Goal: Use online tool/utility: Utilize a website feature to perform a specific function

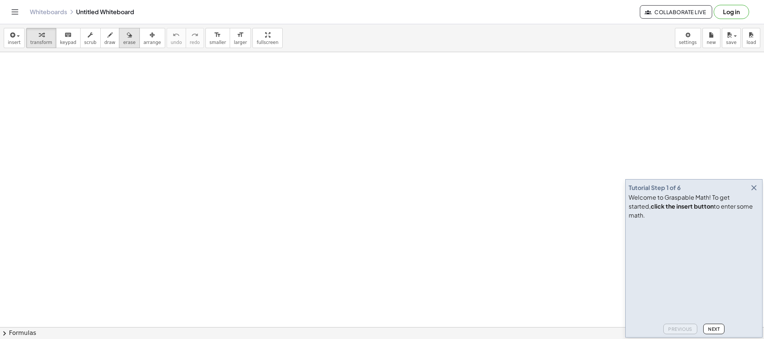
click at [119, 36] on button "erase" at bounding box center [129, 38] width 21 height 20
click at [107, 37] on icon "button" at bounding box center [109, 35] width 5 height 9
click at [755, 192] on icon "button" at bounding box center [754, 188] width 9 height 9
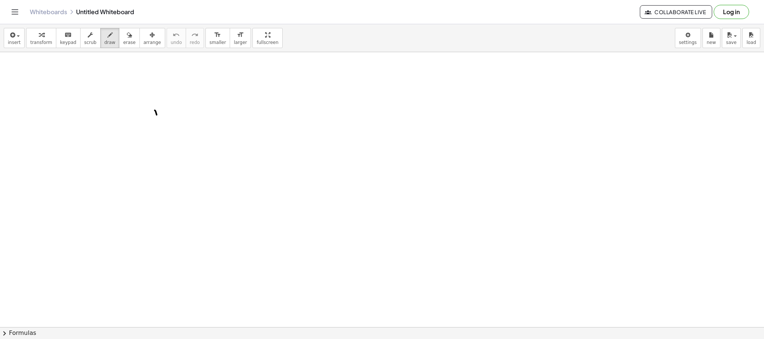
drag, startPoint x: 157, startPoint y: 116, endPoint x: 153, endPoint y: 249, distance: 133.2
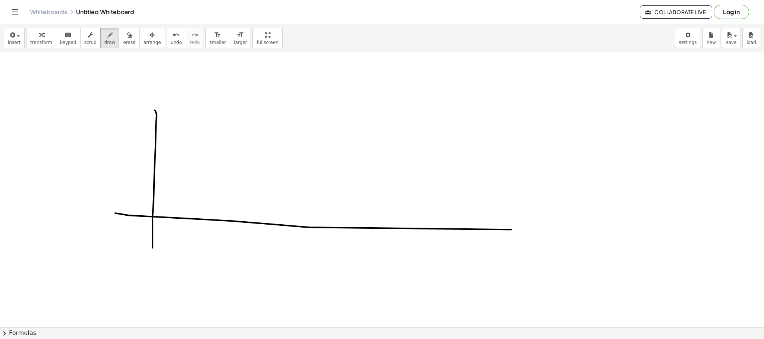
drag, startPoint x: 115, startPoint y: 214, endPoint x: 520, endPoint y: 231, distance: 405.4
drag, startPoint x: 148, startPoint y: 181, endPoint x: 160, endPoint y: 179, distance: 12.0
drag, startPoint x: 560, startPoint y: 81, endPoint x: 572, endPoint y: 79, distance: 12.8
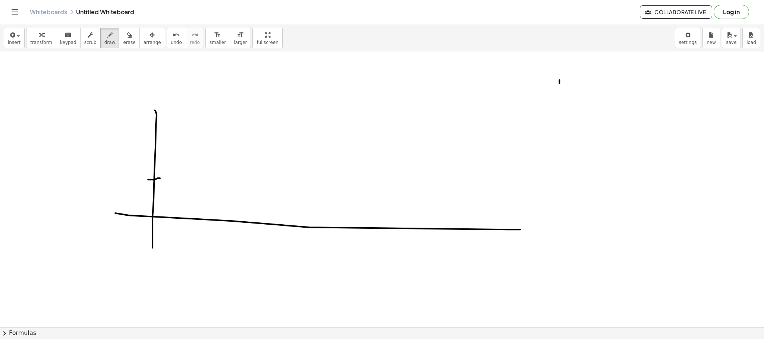
drag, startPoint x: 572, startPoint y: 79, endPoint x: 572, endPoint y: 107, distance: 28.0
drag, startPoint x: 586, startPoint y: 115, endPoint x: 611, endPoint y: 98, distance: 30.2
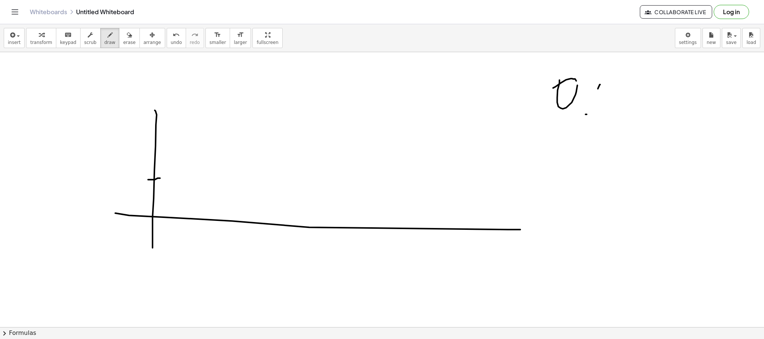
drag, startPoint x: 598, startPoint y: 90, endPoint x: 628, endPoint y: 71, distance: 35.5
drag, startPoint x: 624, startPoint y: 81, endPoint x: 630, endPoint y: 98, distance: 18.9
drag, startPoint x: 657, startPoint y: 104, endPoint x: 656, endPoint y: 97, distance: 6.8
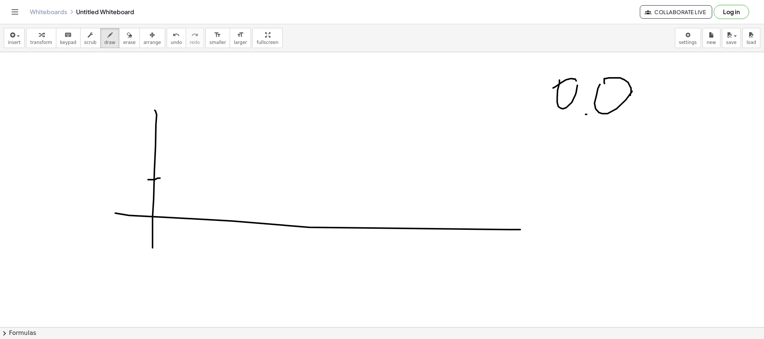
drag, startPoint x: 653, startPoint y: 94, endPoint x: 665, endPoint y: 91, distance: 12.4
drag, startPoint x: 673, startPoint y: 118, endPoint x: 674, endPoint y: 98, distance: 19.4
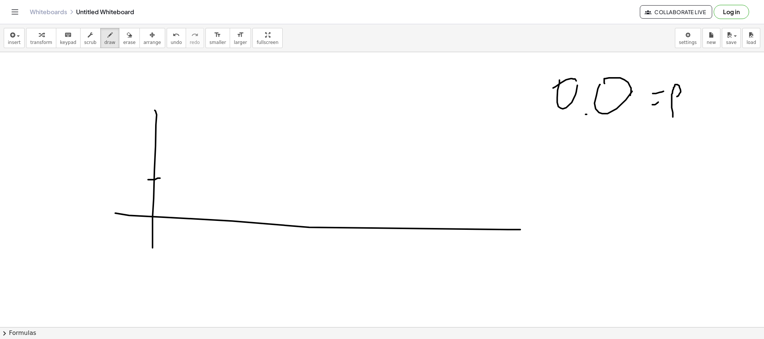
drag, startPoint x: 688, startPoint y: 84, endPoint x: 694, endPoint y: 109, distance: 25.2
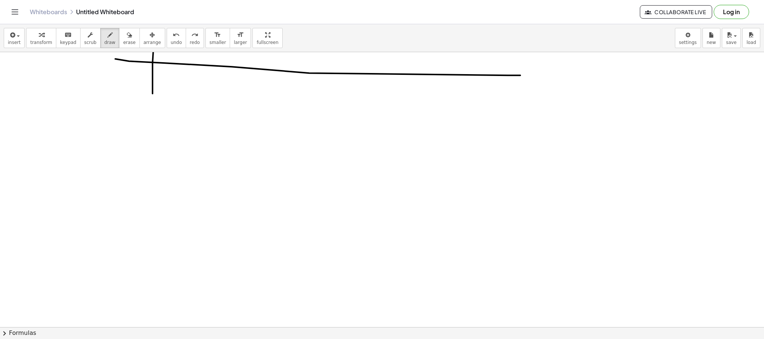
scroll to position [168, 0]
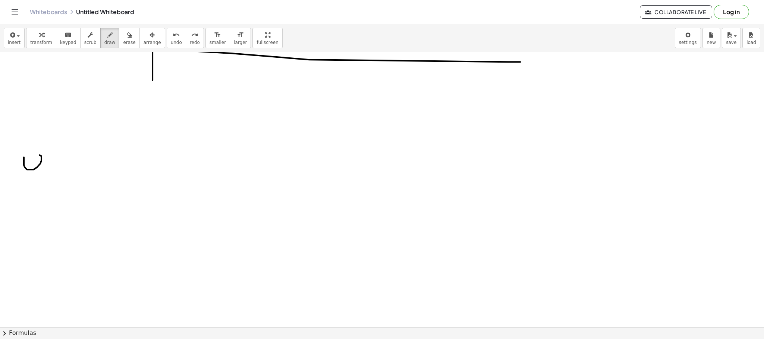
drag, startPoint x: 24, startPoint y: 159, endPoint x: 25, endPoint y: 167, distance: 7.5
click at [19, 168] on div at bounding box center [382, 183] width 764 height 598
drag, startPoint x: 44, startPoint y: 166, endPoint x: 50, endPoint y: 166, distance: 6.4
click at [45, 166] on div at bounding box center [382, 183] width 764 height 598
drag, startPoint x: 50, startPoint y: 160, endPoint x: 58, endPoint y: 159, distance: 8.7
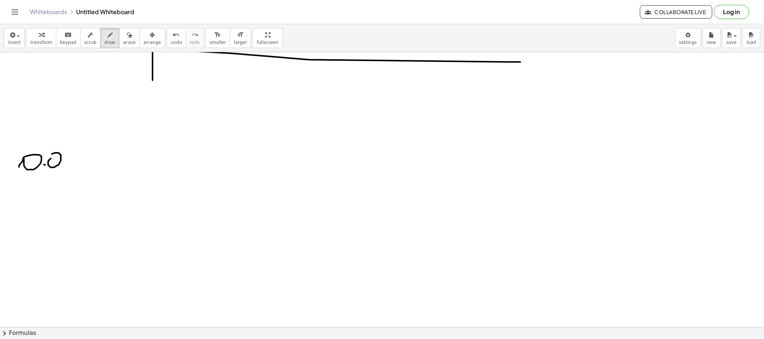
click at [52, 156] on div at bounding box center [382, 183] width 764 height 598
drag, startPoint x: 77, startPoint y: 166, endPoint x: 88, endPoint y: 164, distance: 10.7
click at [88, 164] on div at bounding box center [382, 183] width 764 height 598
drag, startPoint x: 78, startPoint y: 158, endPoint x: 87, endPoint y: 157, distance: 8.3
click at [86, 157] on div at bounding box center [382, 183] width 764 height 598
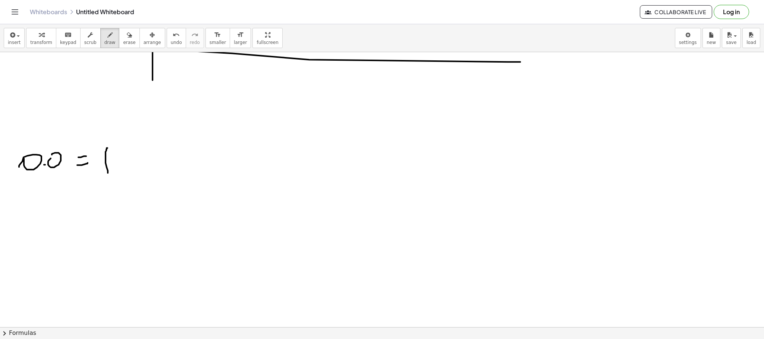
drag, startPoint x: 108, startPoint y: 174, endPoint x: 104, endPoint y: 159, distance: 14.9
click at [106, 159] on div at bounding box center [382, 183] width 764 height 598
drag, startPoint x: 120, startPoint y: 160, endPoint x: 125, endPoint y: 149, distance: 12.0
click at [120, 159] on div at bounding box center [382, 183] width 764 height 598
drag, startPoint x: 125, startPoint y: 149, endPoint x: 134, endPoint y: 156, distance: 11.2
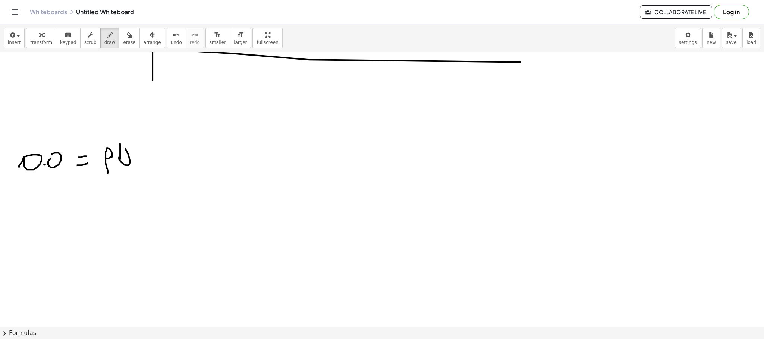
click at [130, 163] on div at bounding box center [382, 183] width 764 height 598
drag, startPoint x: 134, startPoint y: 154, endPoint x: 131, endPoint y: 169, distance: 15.2
click at [132, 173] on div at bounding box center [382, 183] width 764 height 598
drag, startPoint x: 140, startPoint y: 158, endPoint x: 150, endPoint y: 156, distance: 10.0
click at [147, 161] on div at bounding box center [382, 183] width 764 height 598
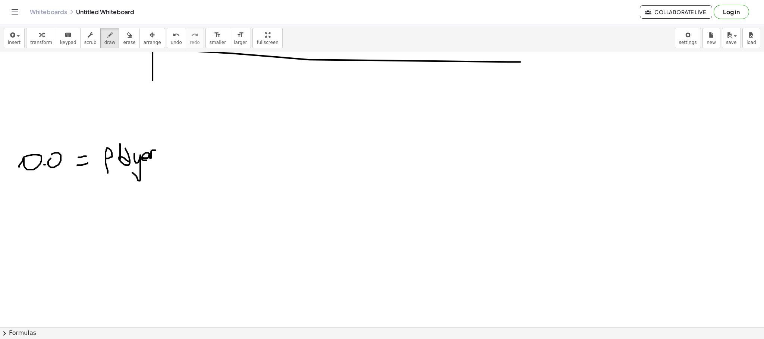
drag, startPoint x: 150, startPoint y: 156, endPoint x: 166, endPoint y: 162, distance: 16.6
click at [157, 151] on div at bounding box center [382, 183] width 764 height 598
drag, startPoint x: 170, startPoint y: 168, endPoint x: 164, endPoint y: 160, distance: 9.6
click at [169, 168] on div at bounding box center [382, 183] width 764 height 598
drag, startPoint x: 179, startPoint y: 178, endPoint x: 182, endPoint y: 162, distance: 15.8
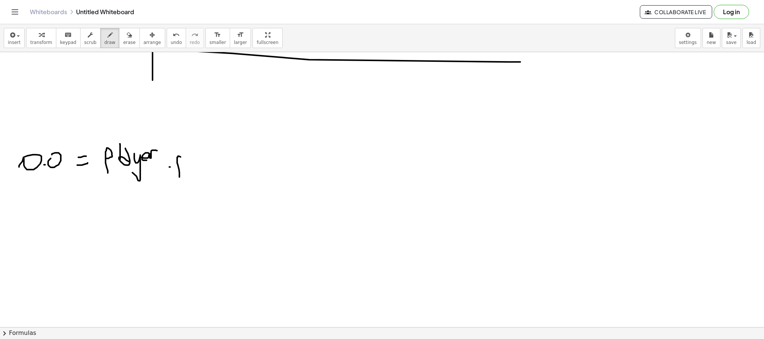
click at [182, 162] on div at bounding box center [382, 183] width 764 height 598
click at [186, 160] on div at bounding box center [382, 183] width 764 height 598
drag, startPoint x: 192, startPoint y: 162, endPoint x: 204, endPoint y: 159, distance: 11.9
click at [200, 151] on div at bounding box center [382, 183] width 764 height 598
click at [205, 162] on div at bounding box center [382, 183] width 764 height 598
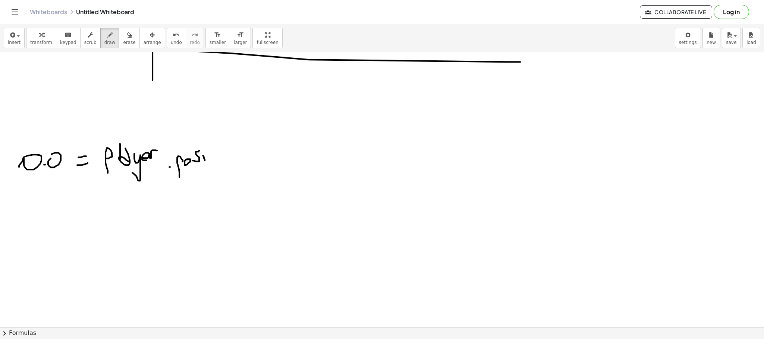
click at [206, 154] on div at bounding box center [382, 183] width 764 height 598
drag, startPoint x: 209, startPoint y: 150, endPoint x: 208, endPoint y: 157, distance: 6.7
click at [209, 159] on div at bounding box center [382, 183] width 764 height 598
drag, startPoint x: 214, startPoint y: 155, endPoint x: 216, endPoint y: 160, distance: 5.9
click at [216, 160] on div at bounding box center [382, 183] width 764 height 598
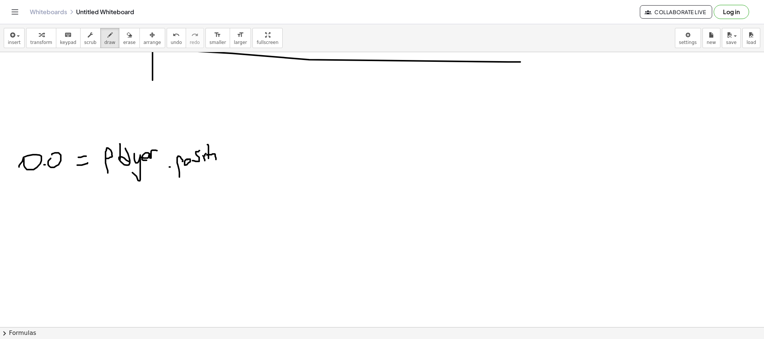
click at [216, 150] on div at bounding box center [382, 183] width 764 height 598
drag, startPoint x: 225, startPoint y: 146, endPoint x: 223, endPoint y: 159, distance: 13.6
click at [223, 159] on div at bounding box center [382, 183] width 764 height 598
drag, startPoint x: 228, startPoint y: 155, endPoint x: 234, endPoint y: 158, distance: 6.7
click at [234, 158] on div at bounding box center [382, 183] width 764 height 598
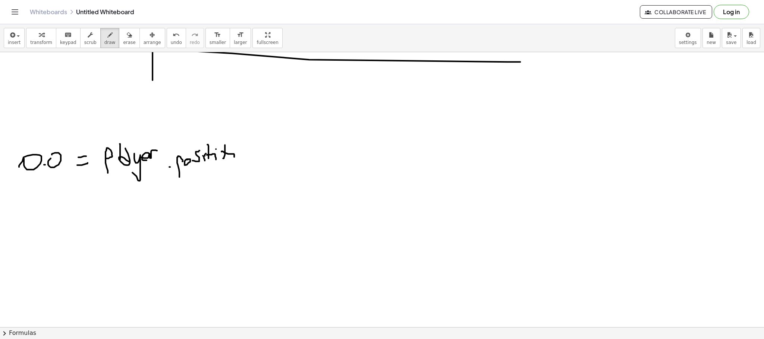
click at [236, 148] on div at bounding box center [382, 183] width 764 height 598
drag
click at [235, 144] on div at bounding box center [382, 183] width 764 height 598
click at [245, 154] on div at bounding box center [382, 183] width 764 height 598
click at [252, 154] on div at bounding box center [382, 183] width 764 height 598
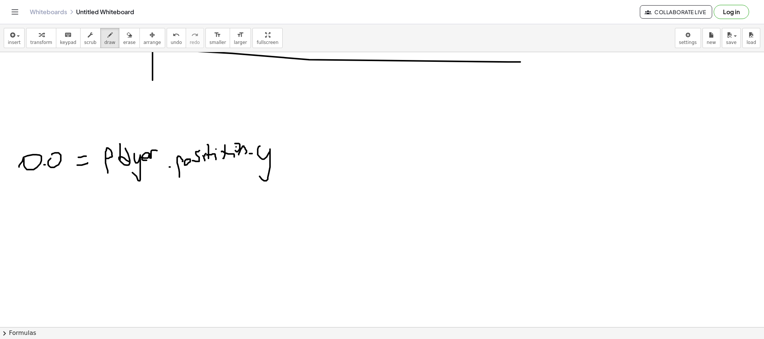
click at [258, 173] on div at bounding box center [382, 183] width 764 height 598
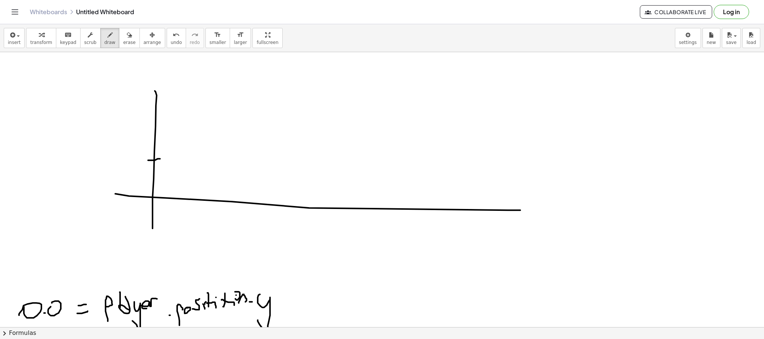
scroll to position [0, 0]
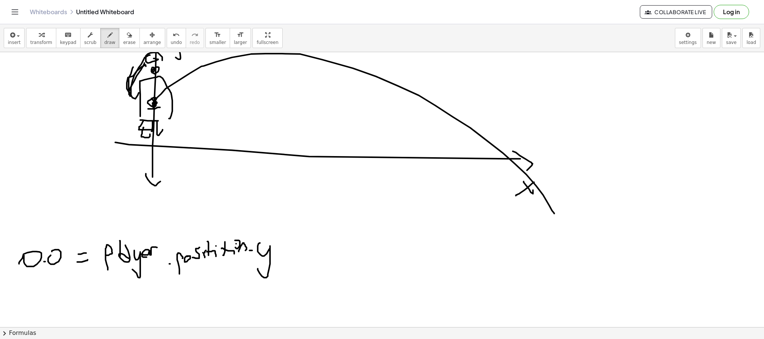
scroll to position [112, 0]
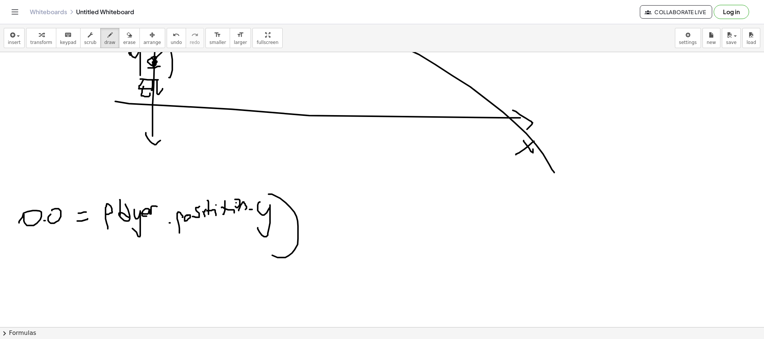
click at [256, 243] on div at bounding box center [382, 239] width 764 height 598
click at [112, 232] on div at bounding box center [382, 239] width 764 height 598
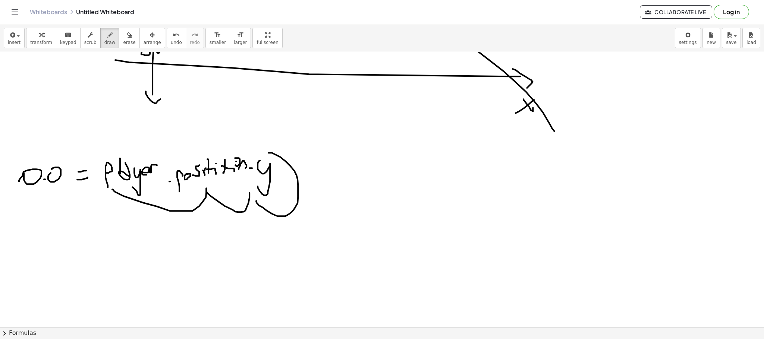
scroll to position [168, 0]
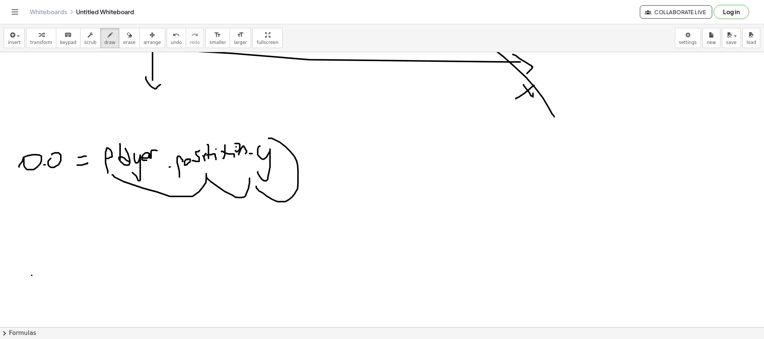
click at [32, 276] on div at bounding box center [382, 183] width 764 height 598
drag, startPoint x: 32, startPoint y: 261, endPoint x: 32, endPoint y: 281, distance: 20.1
click at [32, 281] on div at bounding box center [382, 183] width 764 height 598
drag, startPoint x: 27, startPoint y: 272, endPoint x: 38, endPoint y: 271, distance: 11.7
click at [38, 271] on div at bounding box center [382, 183] width 764 height 598
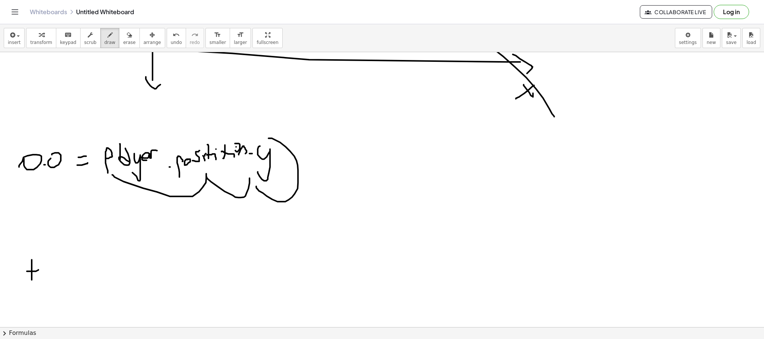
drag, startPoint x: 38, startPoint y: 273, endPoint x: 40, endPoint y: 280, distance: 6.8
click at [40, 280] on div at bounding box center [382, 183] width 764 height 598
click at [46, 269] on div at bounding box center [382, 183] width 764 height 598
drag, startPoint x: 59, startPoint y: 275, endPoint x: 51, endPoint y: 274, distance: 7.8
click at [53, 276] on div at bounding box center [382, 183] width 764 height 598
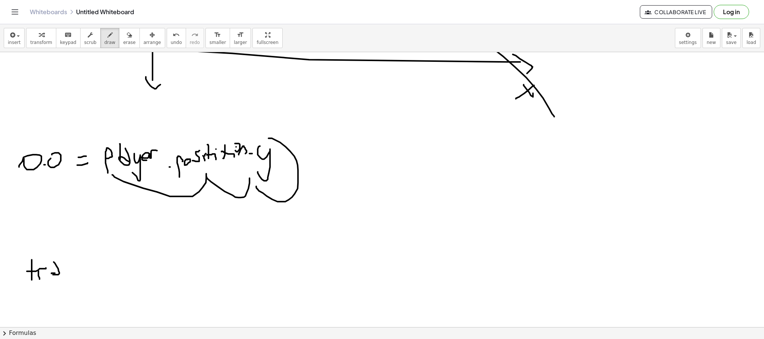
drag, startPoint x: 51, startPoint y: 274, endPoint x: 60, endPoint y: 273, distance: 8.3
click at [57, 275] on div at bounding box center [382, 183] width 764 height 598
click at [70, 270] on div at bounding box center [382, 183] width 764 height 598
drag, startPoint x: 70, startPoint y: 269, endPoint x: 77, endPoint y: 275, distance: 9.6
click at [67, 290] on div at bounding box center [382, 183] width 764 height 598
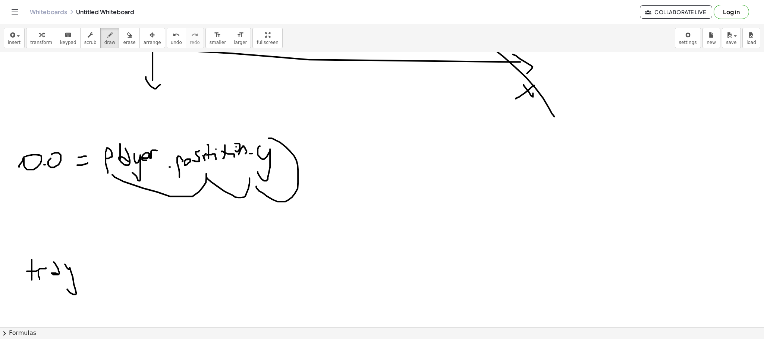
drag, startPoint x: 83, startPoint y: 274, endPoint x: 79, endPoint y: 272, distance: 4.7
click at [83, 273] on div at bounding box center [382, 183] width 764 height 598
drag, startPoint x: 79, startPoint y: 272, endPoint x: 88, endPoint y: 268, distance: 9.8
click at [83, 278] on div at bounding box center [382, 183] width 764 height 598
drag, startPoint x: 90, startPoint y: 276, endPoint x: 101, endPoint y: 258, distance: 21.3
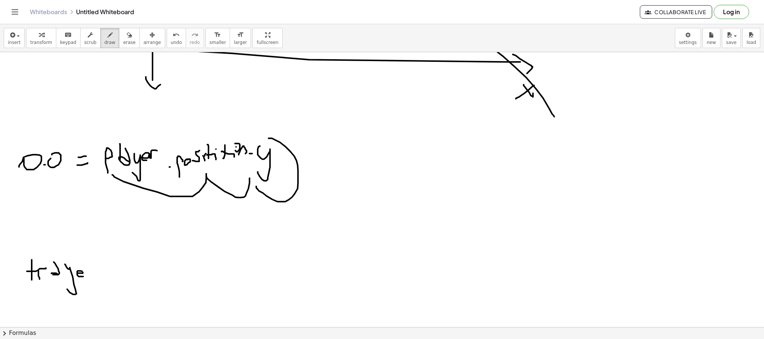
click at [91, 276] on div at bounding box center [382, 183] width 764 height 598
drag, startPoint x: 100, startPoint y: 257, endPoint x: 98, endPoint y: 276, distance: 19.8
click at [99, 277] on div at bounding box center [382, 183] width 764 height 598
click at [107, 274] on div at bounding box center [382, 183] width 764 height 598
drag, startPoint x: 111, startPoint y: 270, endPoint x: 117, endPoint y: 266, distance: 7.0
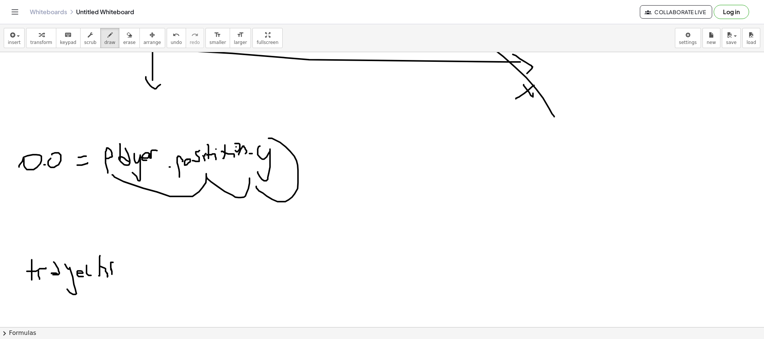
click at [116, 266] on div at bounding box center [382, 183] width 764 height 598
click at [123, 271] on div at bounding box center [382, 183] width 764 height 598
drag, startPoint x: 129, startPoint y: 256, endPoint x: 134, endPoint y: 269, distance: 13.5
click at [130, 267] on div at bounding box center [382, 183] width 764 height 598
click at [153, 271] on div at bounding box center [382, 183] width 764 height 598
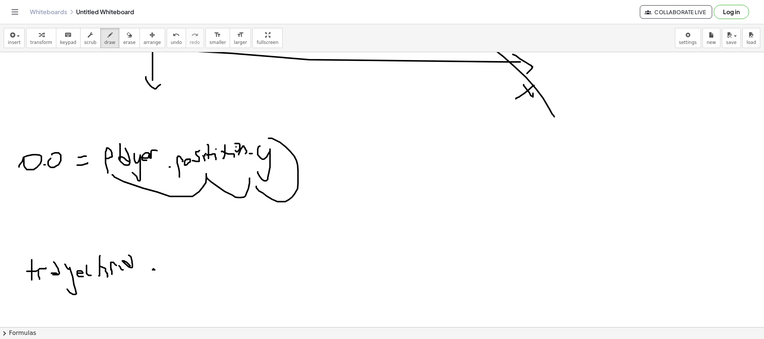
drag, startPoint x: 149, startPoint y: 269, endPoint x: 159, endPoint y: 267, distance: 10.1
click at [159, 267] on div at bounding box center [382, 183] width 764 height 598
drag, startPoint x: 148, startPoint y: 270, endPoint x: 155, endPoint y: 272, distance: 7.0
click at [154, 272] on div at bounding box center [382, 183] width 764 height 598
drag, startPoint x: 194, startPoint y: 283, endPoint x: 200, endPoint y: 258, distance: 26.2
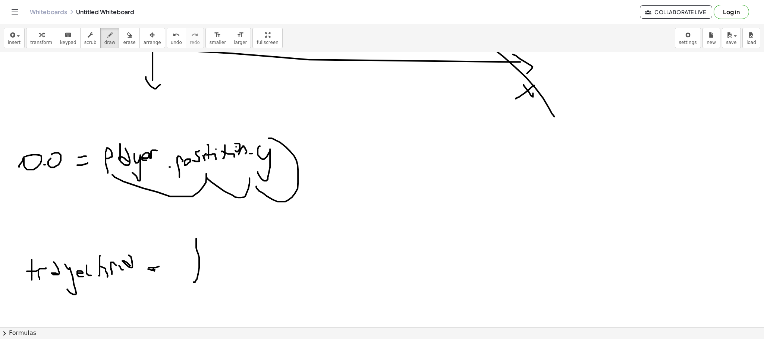
click at [201, 235] on div at bounding box center [382, 183] width 764 height 598
drag, startPoint x: 200, startPoint y: 258, endPoint x: 214, endPoint y: 258, distance: 14.2
click at [210, 259] on div at bounding box center [382, 183] width 764 height 598
click at [225, 270] on div at bounding box center [382, 183] width 764 height 598
click at [233, 266] on div at bounding box center [382, 183] width 764 height 598
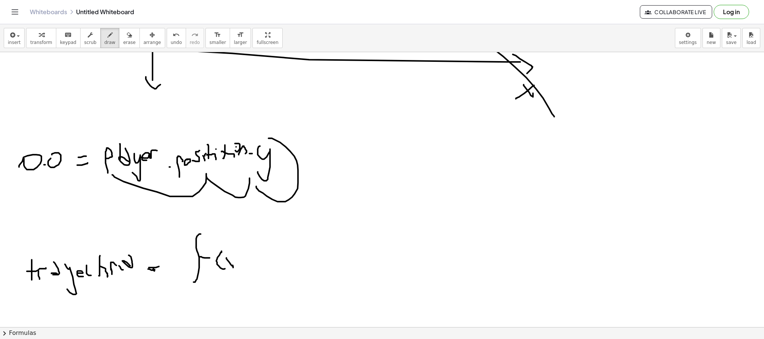
click at [222, 268] on div at bounding box center [382, 183] width 764 height 598
click at [235, 275] on div at bounding box center [382, 183] width 764 height 598
click at [263, 270] on div at bounding box center [382, 183] width 764 height 598
click at [272, 264] on div at bounding box center [382, 183] width 764 height 598
click at [346, 267] on div at bounding box center [382, 183] width 764 height 598
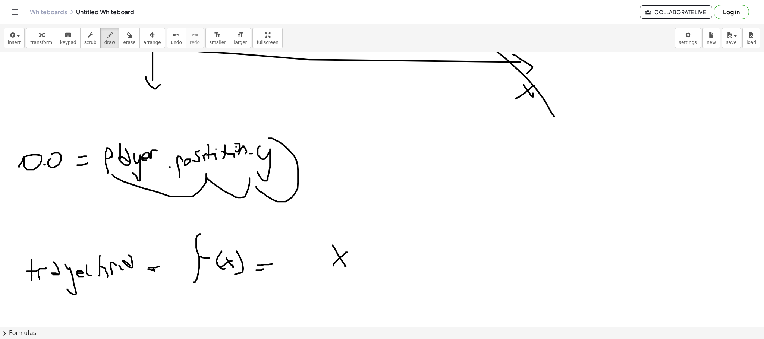
click at [333, 267] on div at bounding box center [382, 183] width 764 height 598
click at [360, 235] on div at bounding box center [382, 183] width 764 height 598
click at [372, 267] on div at bounding box center [382, 183] width 764 height 598
click at [375, 263] on div at bounding box center [382, 183] width 764 height 598
click at [325, 275] on div at bounding box center [382, 183] width 764 height 598
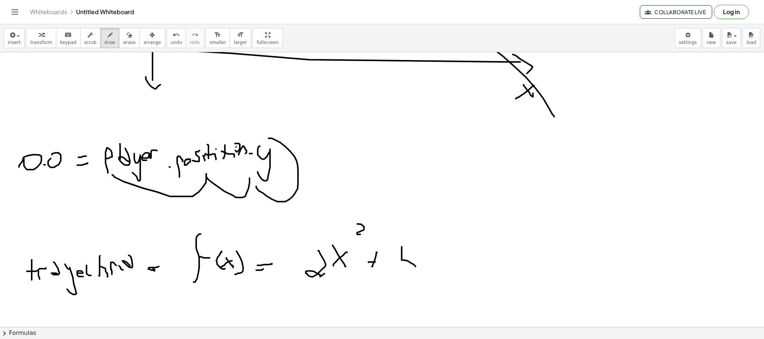
click at [409, 263] on div at bounding box center [382, 183] width 764 height 598
click at [434, 262] on div at bounding box center [382, 183] width 764 height 598
click at [471, 266] on div at bounding box center [382, 183] width 764 height 598
click at [480, 262] on div at bounding box center [382, 183] width 764 height 598
click at [505, 269] on div at bounding box center [382, 183] width 764 height 598
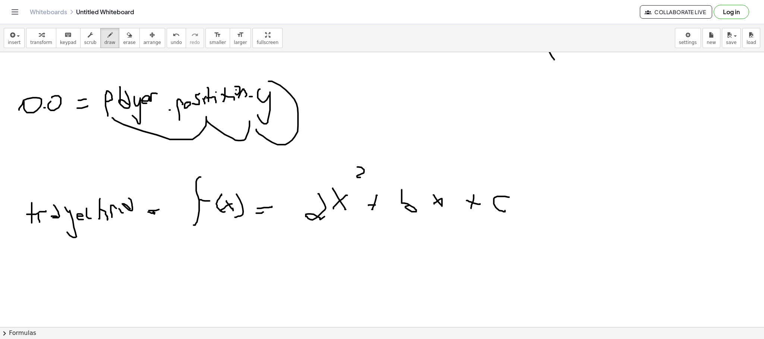
scroll to position [224, 0]
drag, startPoint x: 548, startPoint y: 176, endPoint x: 565, endPoint y: 171, distance: 18.2
click at [565, 171] on div at bounding box center [382, 240] width 764 height 824
drag, startPoint x: 551, startPoint y: 173, endPoint x: 569, endPoint y: 236, distance: 66.4
click at [569, 236] on div at bounding box center [382, 240] width 764 height 824
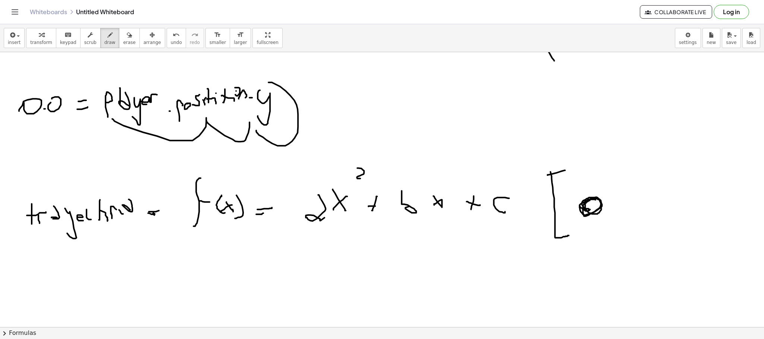
drag, startPoint x: 580, startPoint y: 207, endPoint x: 601, endPoint y: 205, distance: 21.4
click at [601, 205] on div at bounding box center [382, 240] width 764 height 824
click at [624, 219] on div at bounding box center [382, 240] width 764 height 824
drag, startPoint x: 625, startPoint y: 231, endPoint x: 614, endPoint y: 242, distance: 15.6
click at [617, 241] on div at bounding box center [382, 240] width 764 height 824
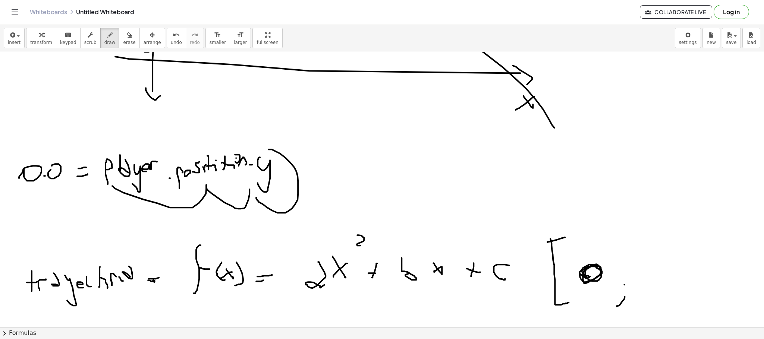
scroll to position [168, 0]
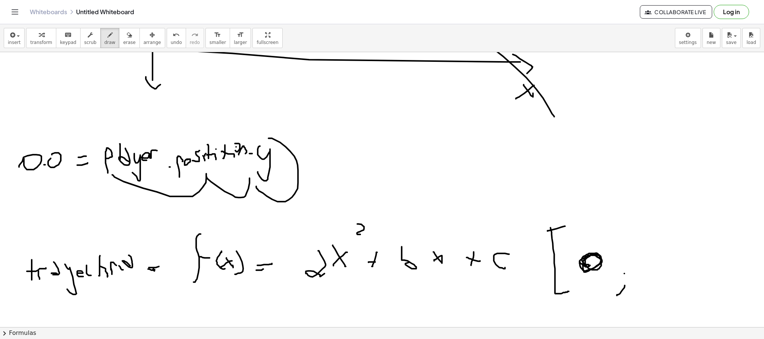
drag, startPoint x: 639, startPoint y: 252, endPoint x: 649, endPoint y: 250, distance: 10.3
click at [649, 250] on div at bounding box center [382, 296] width 764 height 824
drag, startPoint x: 642, startPoint y: 248, endPoint x: 647, endPoint y: 264, distance: 17.6
click at [647, 264] on div at bounding box center [382, 296] width 764 height 824
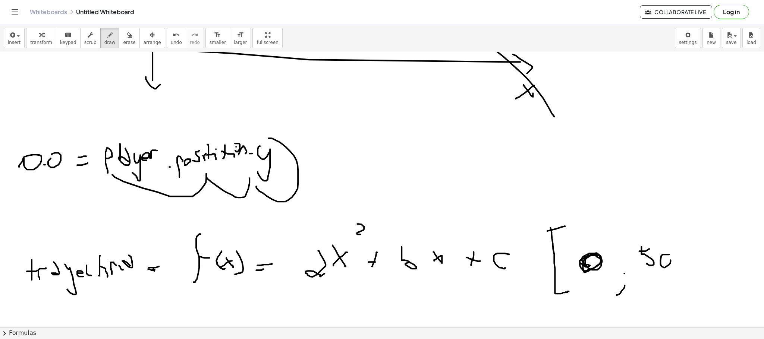
drag, startPoint x: 663, startPoint y: 256, endPoint x: 677, endPoint y: 259, distance: 14.6
click at [664, 258] on div at bounding box center [382, 296] width 764 height 824
drag, startPoint x: 683, startPoint y: 255, endPoint x: 688, endPoint y: 247, distance: 9.6
click at [683, 251] on div at bounding box center [382, 296] width 764 height 824
drag, startPoint x: 685, startPoint y: 229, endPoint x: 699, endPoint y: 232, distance: 14.5
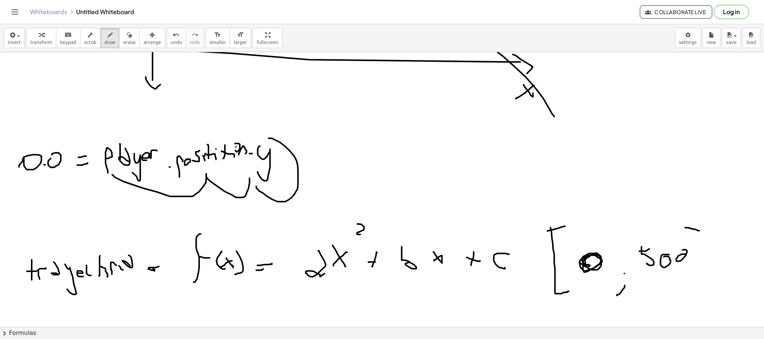
click at [699, 232] on div at bounding box center [382, 296] width 764 height 824
drag, startPoint x: 700, startPoint y: 232, endPoint x: 684, endPoint y: 304, distance: 74.6
click at [684, 304] on div at bounding box center [382, 296] width 764 height 824
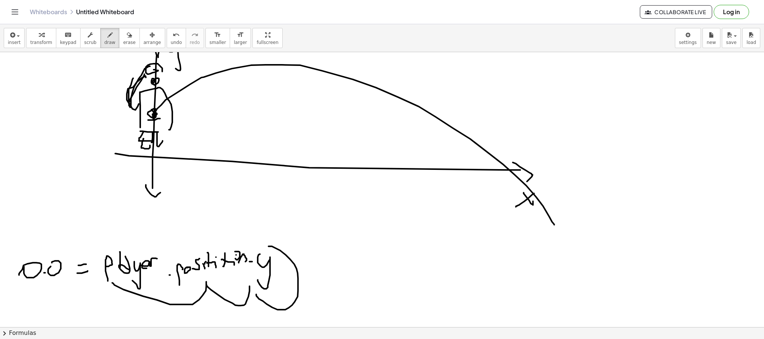
scroll to position [56, 0]
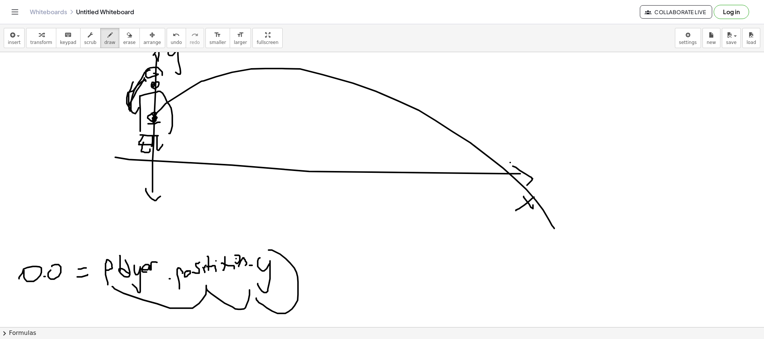
drag, startPoint x: 510, startPoint y: 163, endPoint x: 508, endPoint y: 181, distance: 18.0
drag, startPoint x: 482, startPoint y: 220, endPoint x: 489, endPoint y: 214, distance: 9.6
drag, startPoint x: 479, startPoint y: 217, endPoint x: 484, endPoint y: 232, distance: 15.3
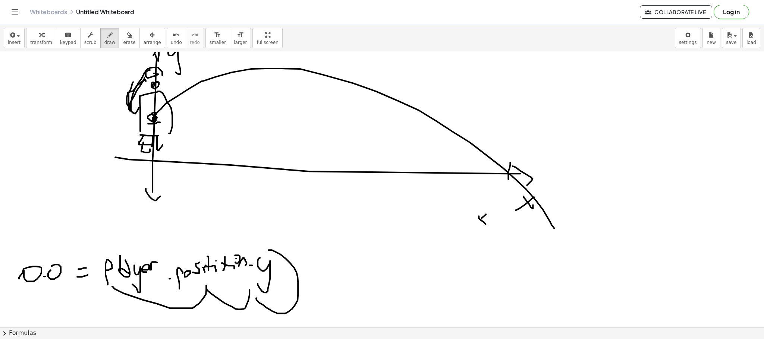
drag, startPoint x: 484, startPoint y: 232, endPoint x: 478, endPoint y: 231, distance: 6.1
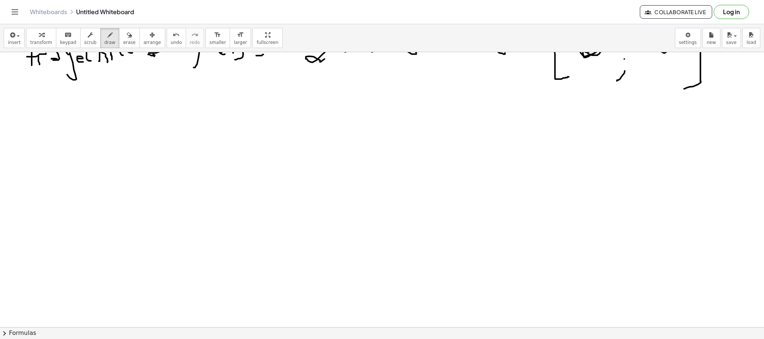
scroll to position [549, 0]
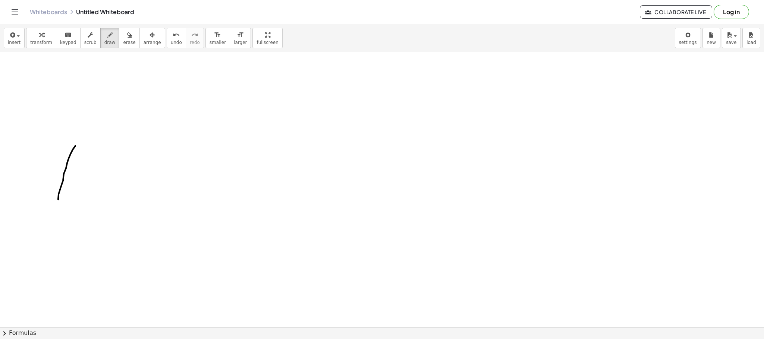
drag, startPoint x: 58, startPoint y: 200, endPoint x: 84, endPoint y: 135, distance: 69.8
click at [84, 135] on div at bounding box center [382, 52] width 764 height 1099
drag, startPoint x: 68, startPoint y: 166, endPoint x: 75, endPoint y: 165, distance: 7.9
click at [75, 165] on div at bounding box center [382, 52] width 764 height 1099
